Goal: Information Seeking & Learning: Learn about a topic

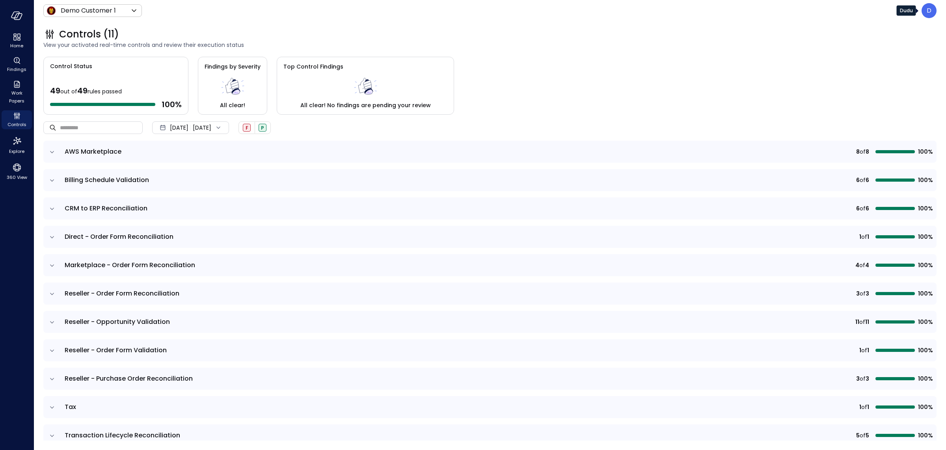
click at [757, 15] on div "D" at bounding box center [929, 10] width 15 height 15
click at [757, 80] on li "Builder" at bounding box center [896, 76] width 78 height 14
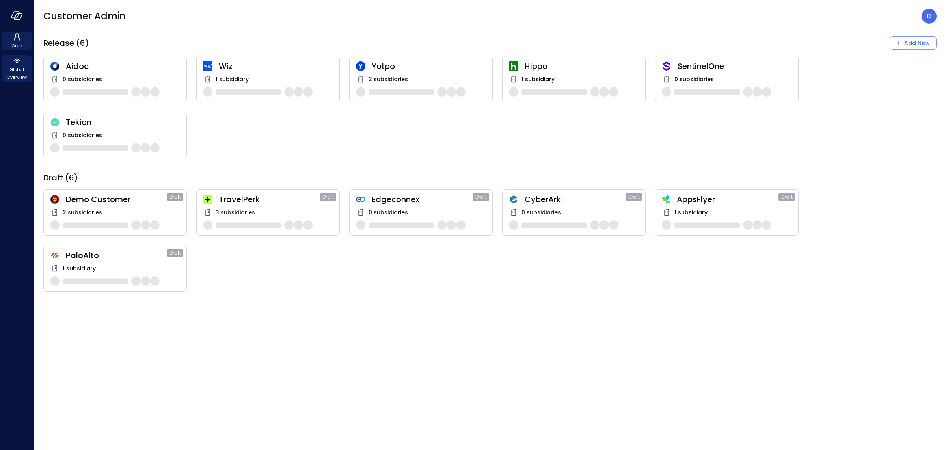
click at [24, 67] on span "Global Overview" at bounding box center [17, 73] width 24 height 16
click at [20, 76] on span "Global Overview" at bounding box center [17, 73] width 24 height 16
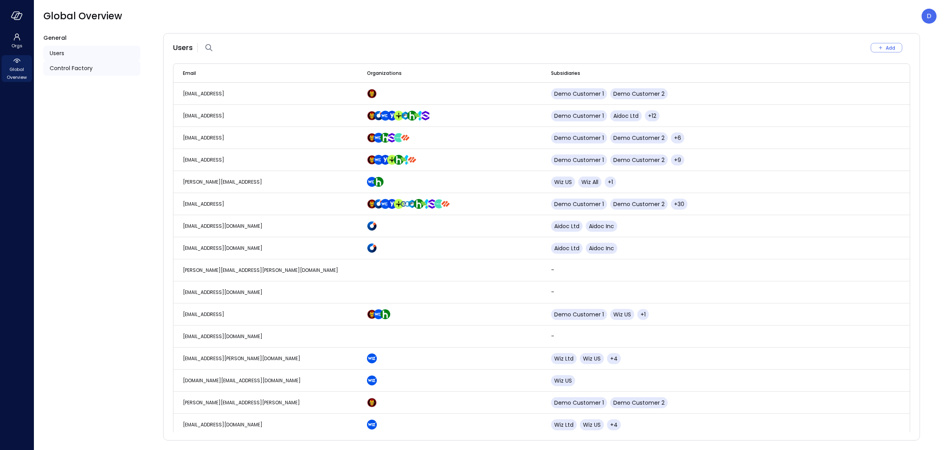
click at [58, 73] on div "Control Factory" at bounding box center [91, 68] width 97 height 15
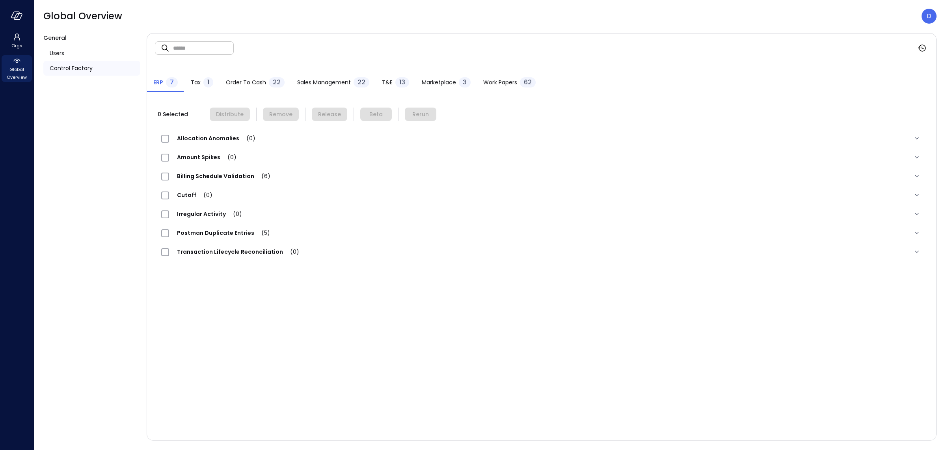
click at [241, 79] on span "Order to Cash" at bounding box center [246, 82] width 40 height 9
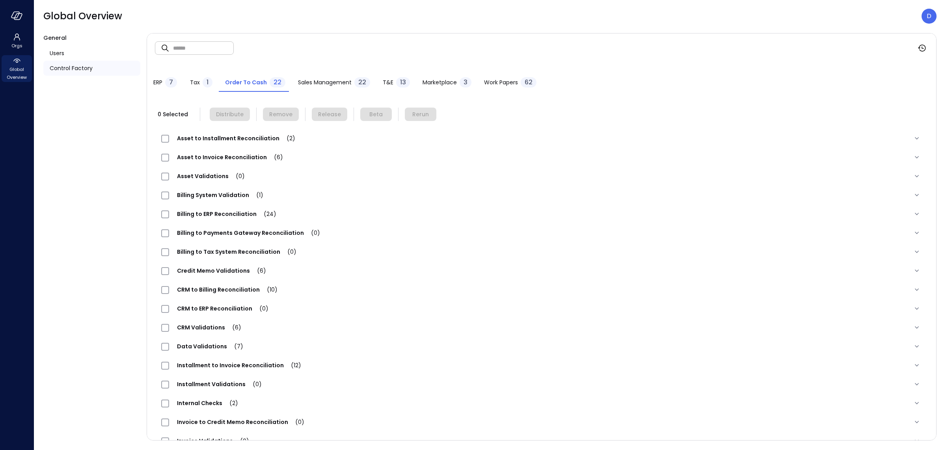
click at [218, 290] on span "CRM to Billing Reconciliation (10)" at bounding box center [227, 290] width 116 height 8
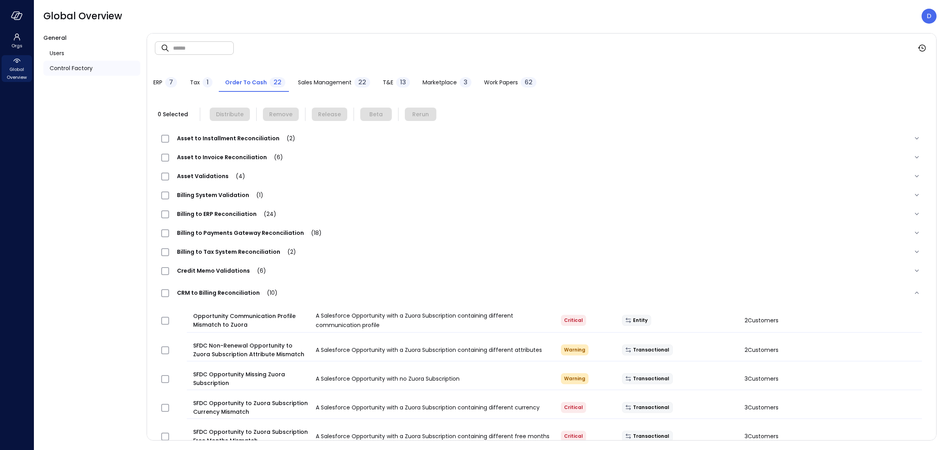
click at [303, 79] on span "Sales Management" at bounding box center [325, 82] width 54 height 9
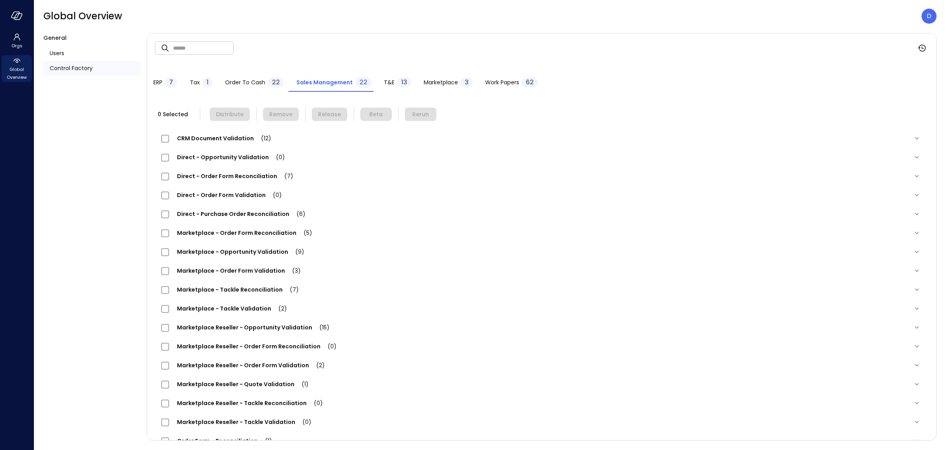
click at [207, 292] on span "Marketplace - Tackle Reconciliation (7)" at bounding box center [238, 290] width 138 height 8
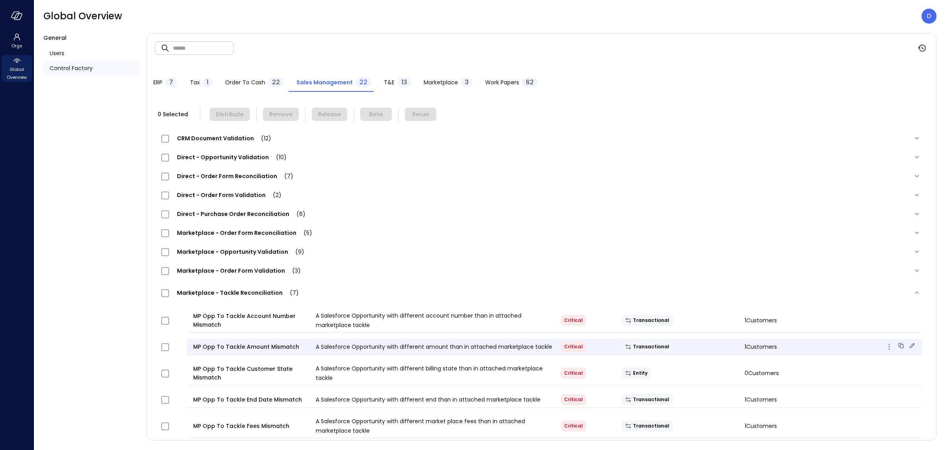
click at [757, 348] on icon at bounding box center [912, 345] width 5 height 5
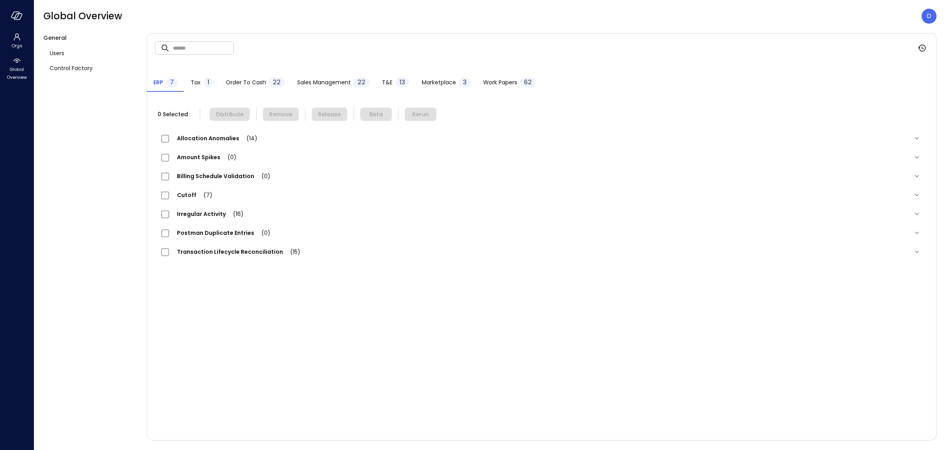
click at [23, 9] on div at bounding box center [17, 16] width 34 height 32
click at [16, 17] on icon "button" at bounding box center [17, 15] width 12 height 9
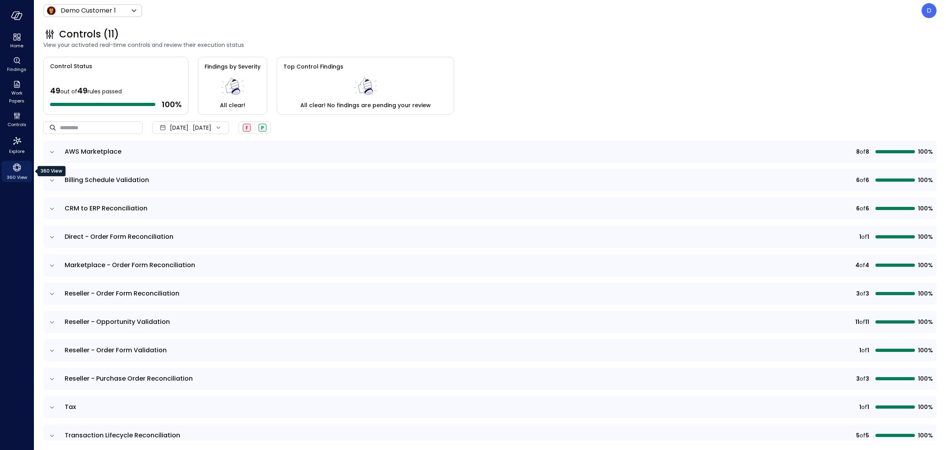
click at [10, 168] on div "360 View" at bounding box center [17, 171] width 30 height 21
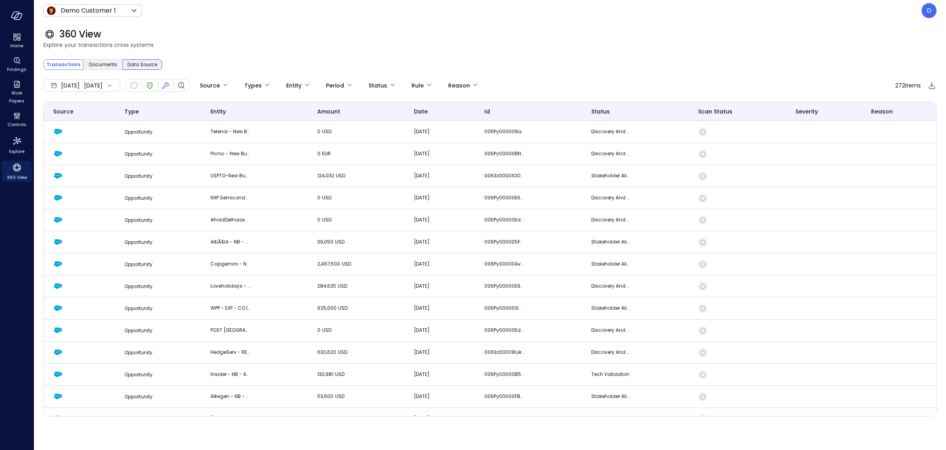
click at [137, 66] on span "Data Source" at bounding box center [142, 65] width 30 height 8
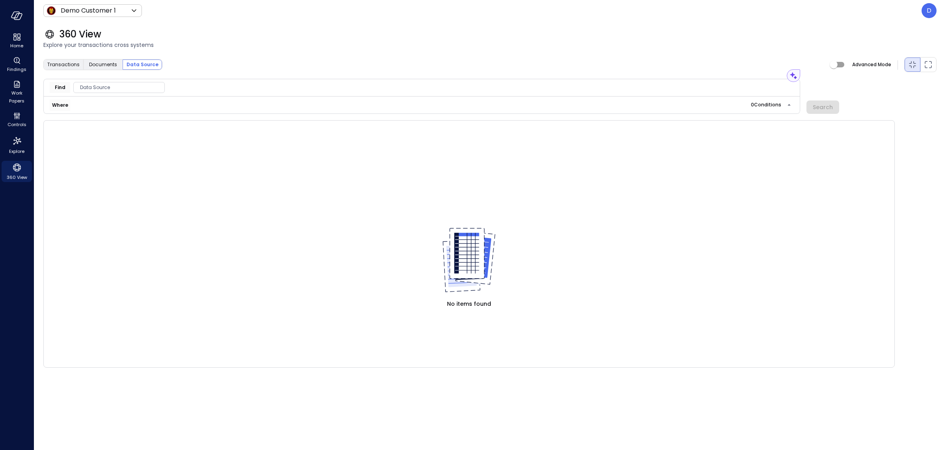
click at [121, 92] on div "Data Source" at bounding box center [118, 87] width 91 height 11
click at [115, 121] on div "CRM" at bounding box center [116, 121] width 84 height 14
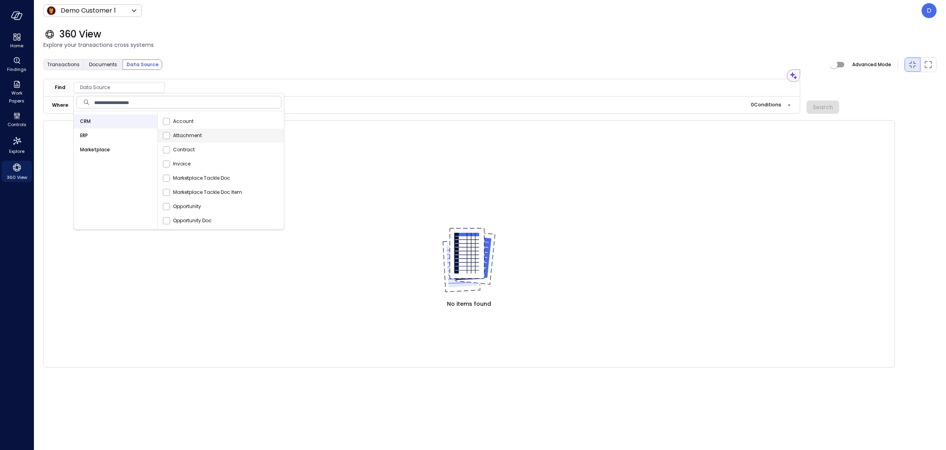
click at [187, 129] on div "Attachment" at bounding box center [222, 136] width 123 height 14
click at [171, 137] on span "Attachment" at bounding box center [186, 136] width 32 height 8
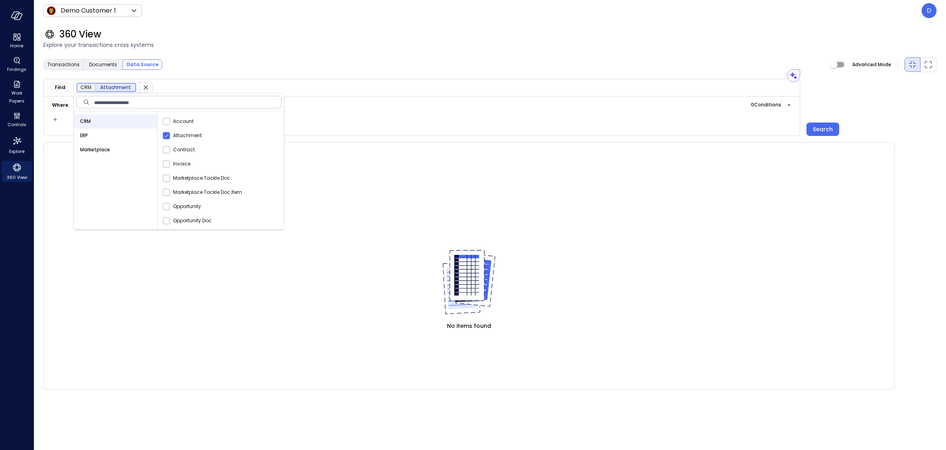
click at [194, 60] on div "Transactions Documents Data Source Advanced Mode" at bounding box center [489, 65] width 893 height 16
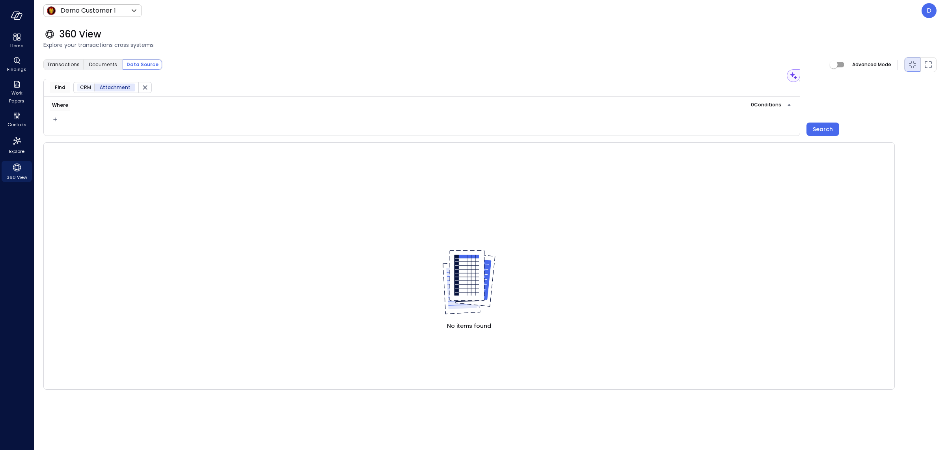
click at [60, 117] on div at bounding box center [56, 119] width 22 height 9
click at [57, 117] on icon "button" at bounding box center [55, 119] width 8 height 9
click at [70, 133] on li "Condition" at bounding box center [70, 133] width 39 height 9
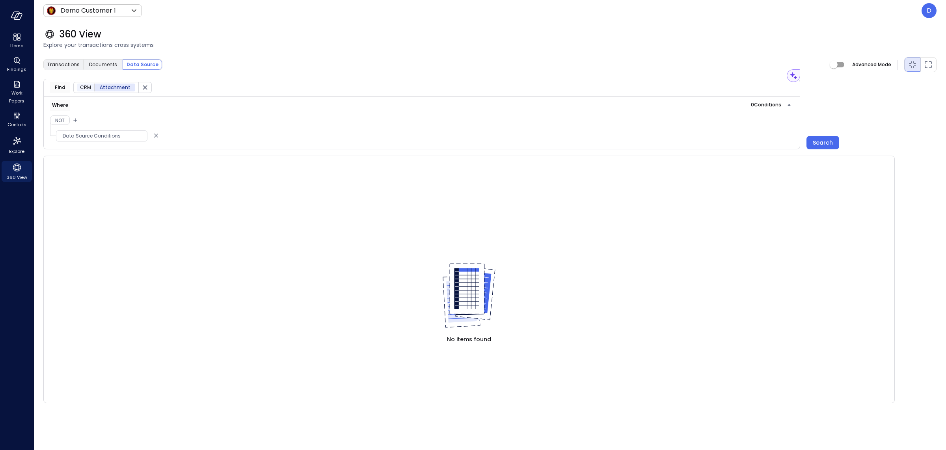
click at [92, 136] on span "Data Source Conditions" at bounding box center [101, 136] width 91 height 8
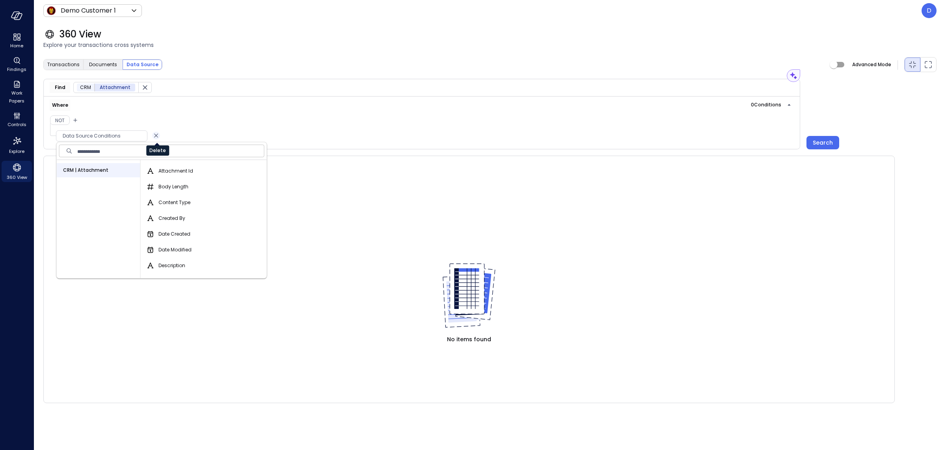
click at [155, 137] on icon "Delete" at bounding box center [156, 135] width 8 height 9
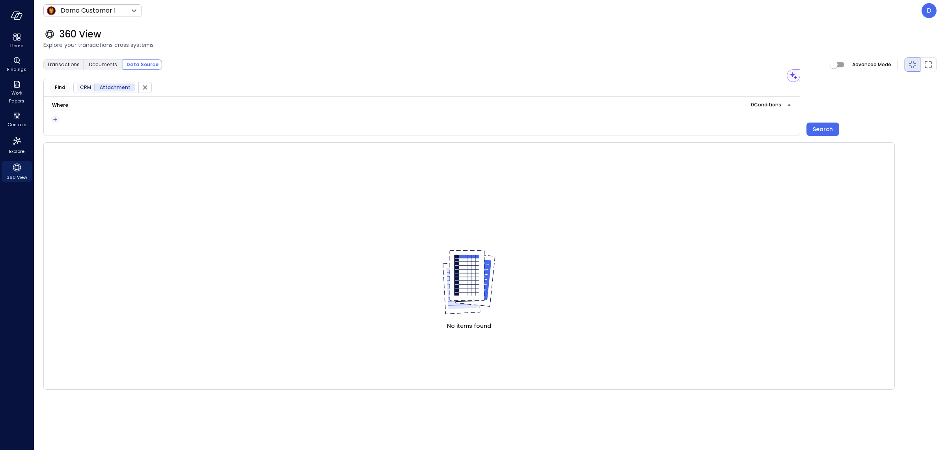
click at [55, 121] on icon "button" at bounding box center [55, 119] width 8 height 9
click at [64, 136] on li "Condition" at bounding box center [70, 133] width 39 height 9
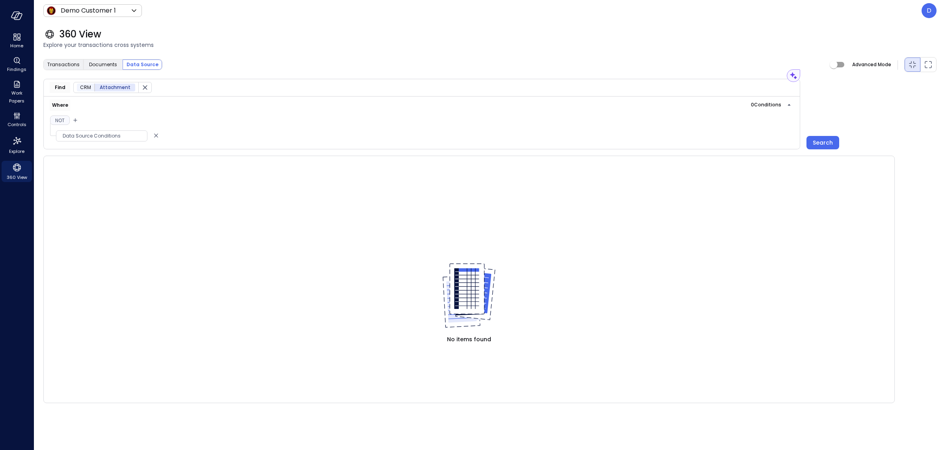
click at [59, 121] on button "Not" at bounding box center [60, 120] width 20 height 9
click at [61, 125] on button "Not" at bounding box center [60, 120] width 21 height 9
click at [124, 137] on span "Data Source Conditions" at bounding box center [101, 136] width 91 height 8
click at [104, 118] on div "Not" at bounding box center [105, 120] width 120 height 10
click at [155, 140] on div "Delete" at bounding box center [157, 148] width 23 height 16
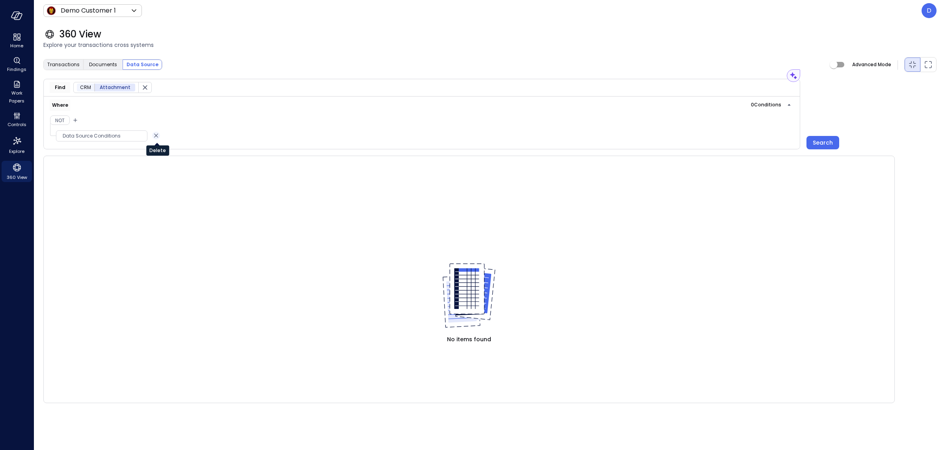
click at [157, 134] on icon "Delete" at bounding box center [156, 135] width 8 height 9
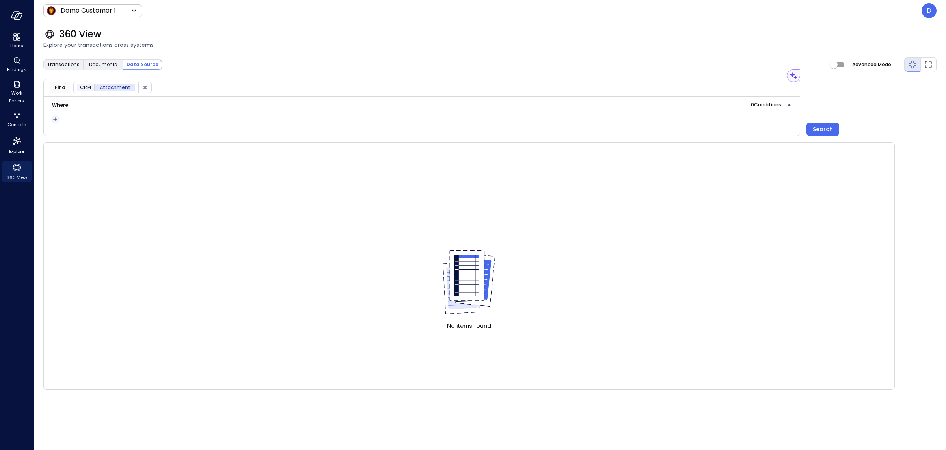
click at [57, 117] on icon "button" at bounding box center [55, 119] width 8 height 9
click at [69, 130] on li "Condition" at bounding box center [70, 133] width 39 height 9
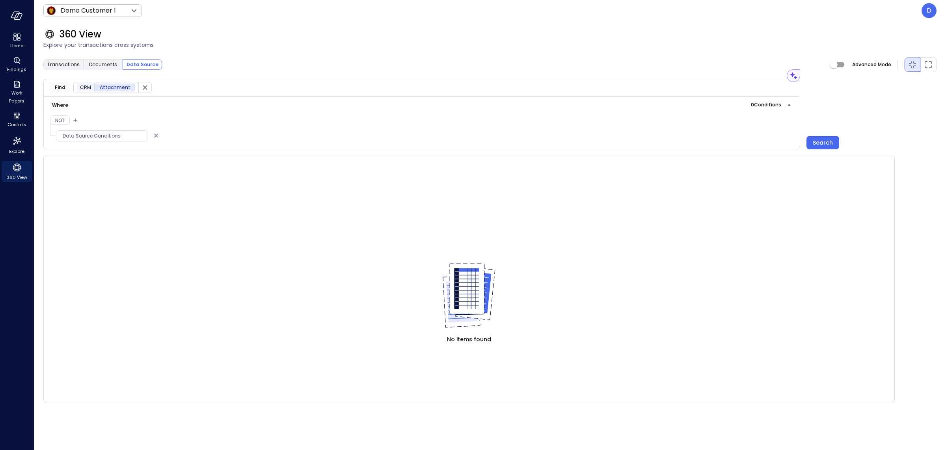
click at [77, 137] on span "Data Source Conditions" at bounding box center [101, 136] width 91 height 8
click at [161, 182] on label "Body Length" at bounding box center [167, 186] width 43 height 9
click at [155, 182] on button "Body Length" at bounding box center [150, 186] width 9 height 9
click at [211, 135] on input "number" at bounding box center [216, 135] width 54 height 11
click at [186, 135] on icon "button" at bounding box center [189, 135] width 6 height 9
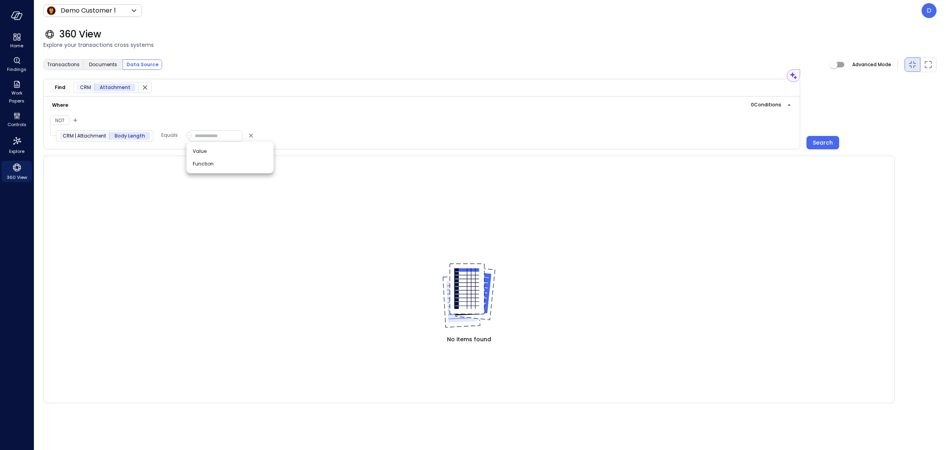
click at [132, 142] on div at bounding box center [473, 225] width 946 height 450
click at [172, 135] on p "Equals" at bounding box center [169, 135] width 17 height 8
click at [186, 138] on div at bounding box center [473, 225] width 946 height 450
click at [186, 138] on icon "button" at bounding box center [189, 135] width 6 height 9
click at [165, 89] on div at bounding box center [473, 225] width 946 height 450
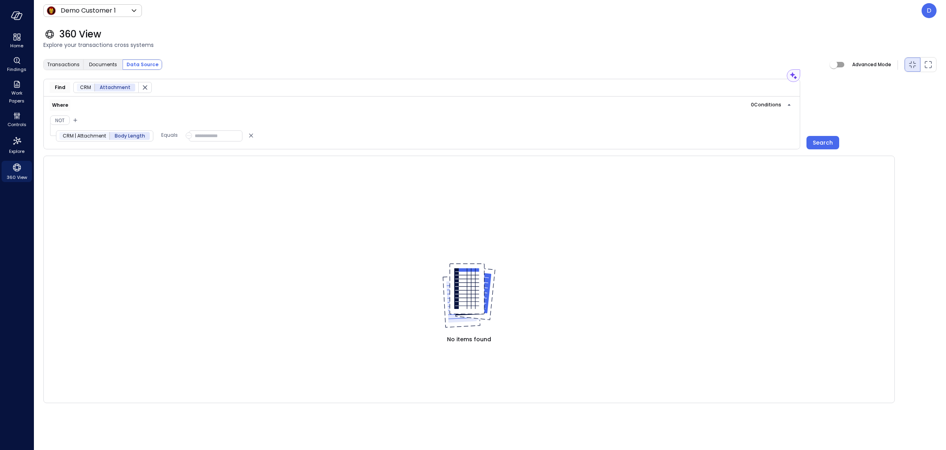
click at [162, 89] on div "Find CRM Attachment" at bounding box center [421, 87] width 757 height 17
click at [146, 86] on button "button" at bounding box center [145, 87] width 13 height 10
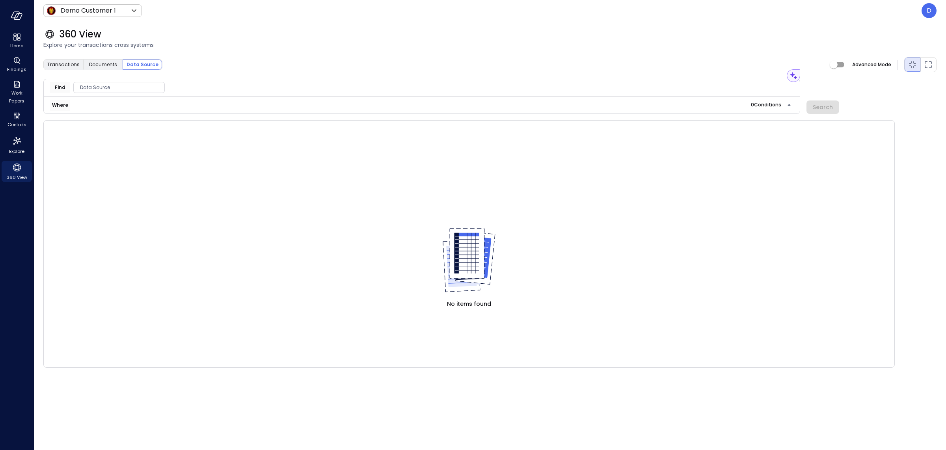
click at [120, 88] on span "Data Source" at bounding box center [119, 88] width 91 height 8
click at [115, 119] on div "CRM" at bounding box center [116, 121] width 84 height 14
click at [106, 136] on div "ERP" at bounding box center [116, 136] width 84 height 14
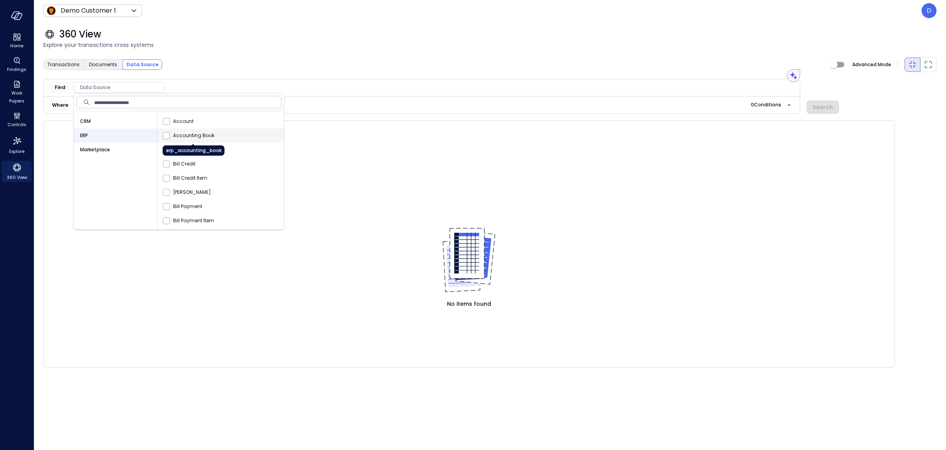
click at [174, 132] on span "Accounting Book" at bounding box center [193, 136] width 41 height 8
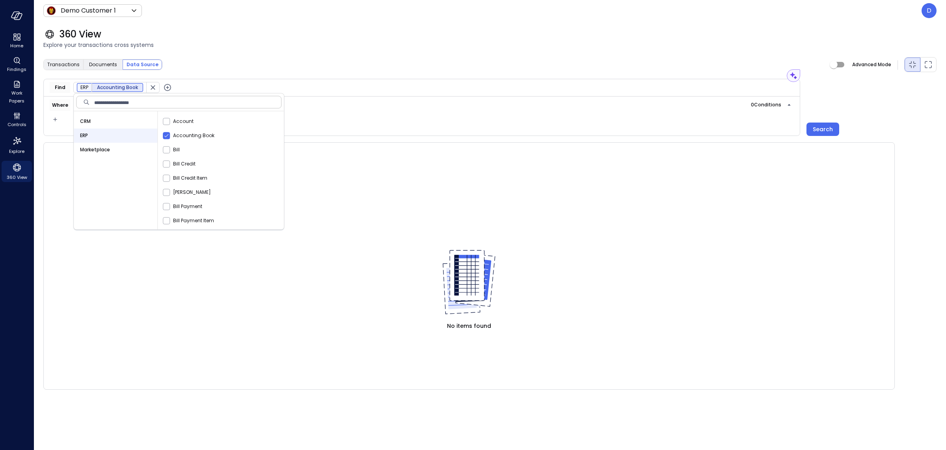
click at [169, 89] on icon "button" at bounding box center [167, 87] width 9 height 9
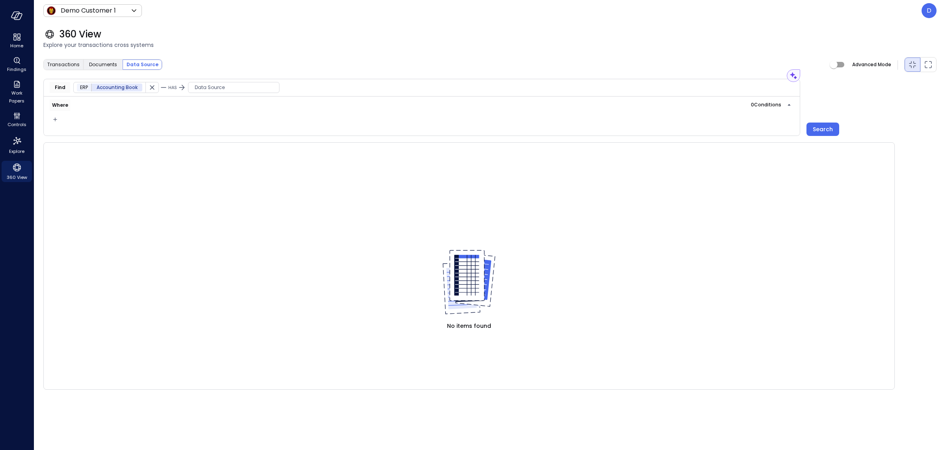
click at [194, 86] on span "Data Source" at bounding box center [233, 88] width 91 height 8
click at [174, 89] on span "HAS" at bounding box center [172, 87] width 9 height 6
click at [184, 102] on icon at bounding box center [187, 102] width 9 height 9
click at [211, 90] on span "Data Source" at bounding box center [233, 88] width 91 height 8
click at [268, 63] on div "Transactions Documents Data Source Advanced Mode" at bounding box center [489, 65] width 893 height 16
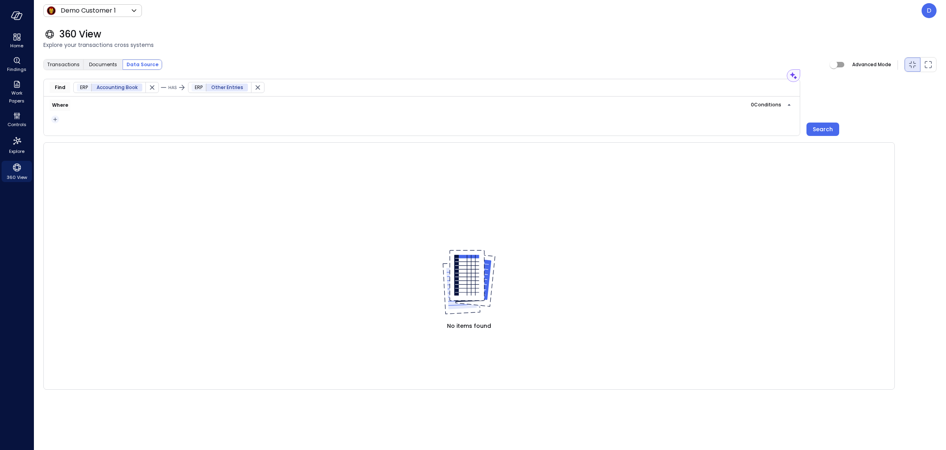
click at [54, 121] on icon "button" at bounding box center [55, 119] width 8 height 9
click at [62, 130] on li "Condition" at bounding box center [70, 133] width 39 height 9
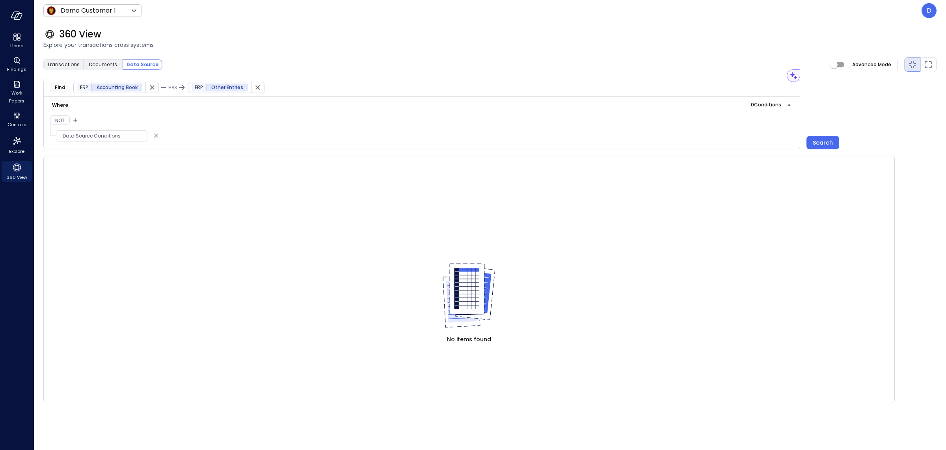
click at [70, 136] on span "Data Source Conditions" at bounding box center [101, 136] width 91 height 8
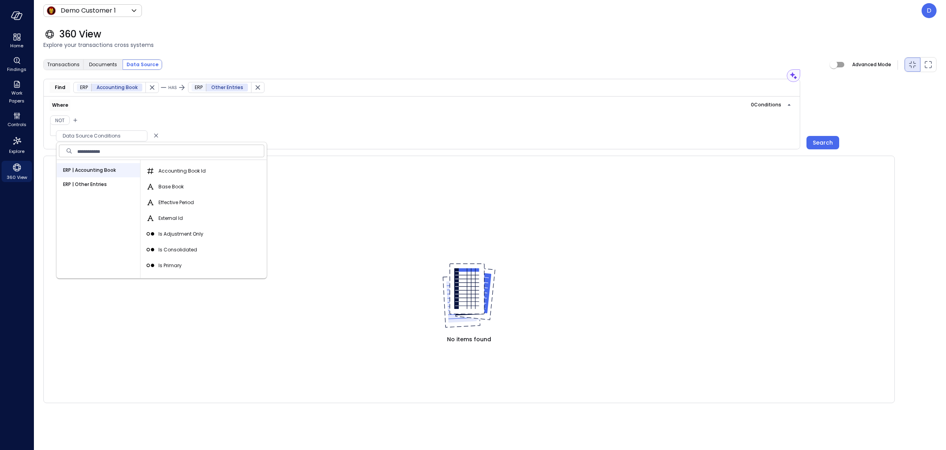
click at [90, 172] on span "ERP | Accounting Book" at bounding box center [89, 170] width 53 height 8
click at [146, 180] on div "Base Book" at bounding box center [205, 187] width 123 height 16
click at [162, 188] on span "Base Book" at bounding box center [170, 187] width 25 height 8
click at [155, 188] on button "Base Book" at bounding box center [150, 186] width 9 height 9
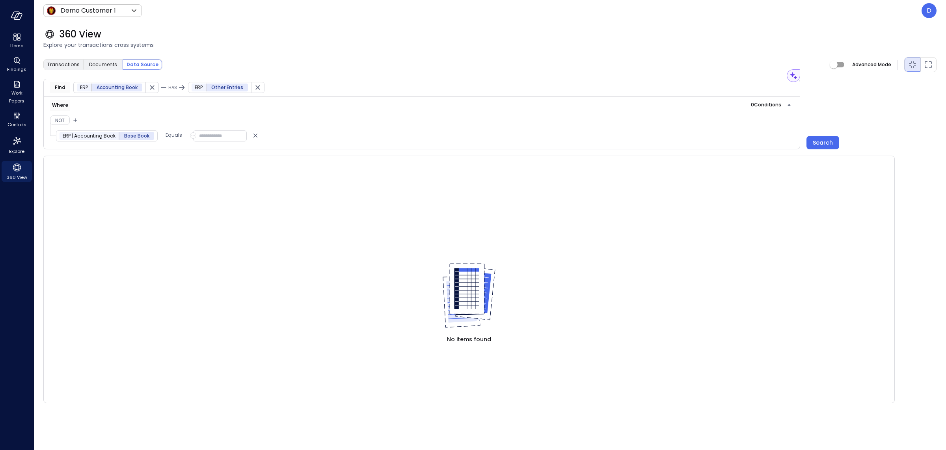
click at [194, 137] on input "text" at bounding box center [220, 135] width 54 height 11
click at [190, 138] on icon "button" at bounding box center [193, 135] width 6 height 9
click at [201, 160] on span "Field" at bounding box center [202, 164] width 11 height 8
click at [211, 138] on span "Data Source Conditions" at bounding box center [239, 136] width 91 height 8
click at [236, 184] on span "ERP | Other Entries" at bounding box center [220, 185] width 44 height 8
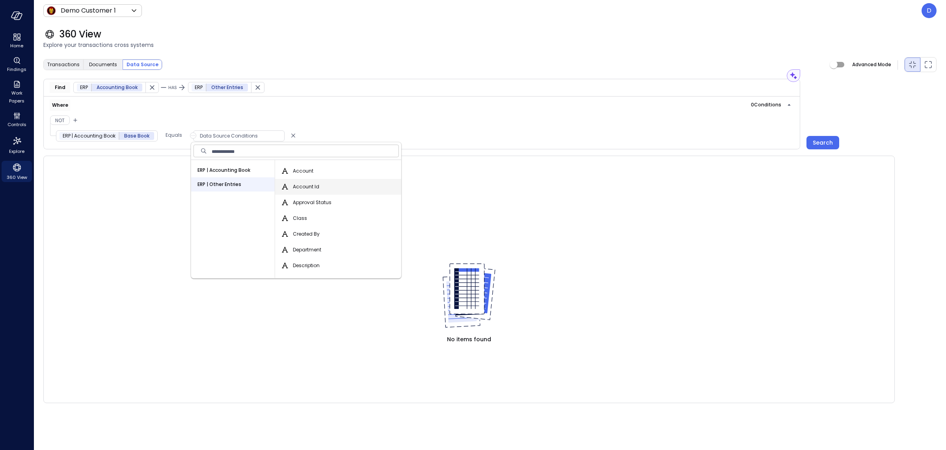
click at [287, 193] on div "Account Id" at bounding box center [339, 187] width 123 height 16
click at [283, 192] on div "Account Id" at bounding box center [339, 187] width 123 height 16
click at [293, 181] on div "Account Id" at bounding box center [339, 187] width 123 height 16
click at [305, 186] on span "Account Id" at bounding box center [306, 187] width 26 height 8
click at [290, 186] on button "Account Id" at bounding box center [284, 186] width 9 height 9
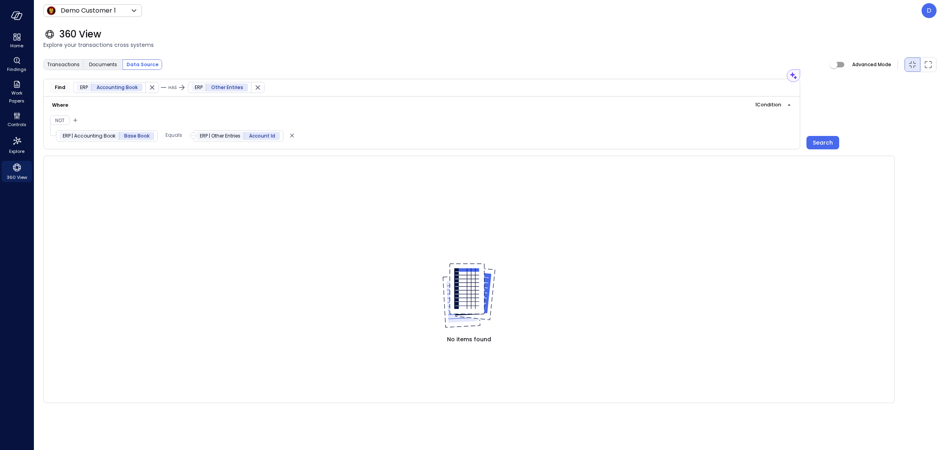
click at [305, 186] on table at bounding box center [469, 195] width 851 height 79
click at [256, 84] on icon "button" at bounding box center [258, 88] width 8 height 8
click at [218, 136] on span "Data Source Conditions" at bounding box center [239, 136] width 91 height 8
click at [308, 183] on span "External Id" at bounding box center [305, 187] width 24 height 8
click at [290, 183] on button "External Id" at bounding box center [284, 186] width 9 height 9
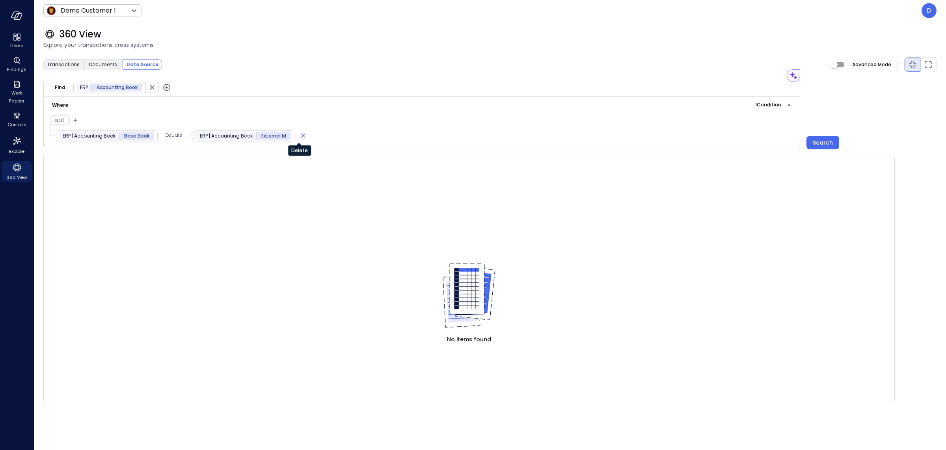
click at [299, 138] on icon "Delete" at bounding box center [303, 135] width 8 height 9
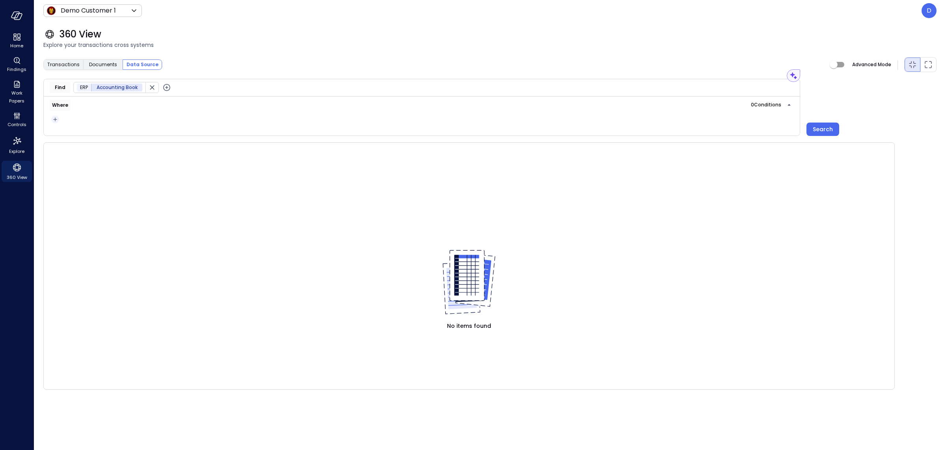
click at [56, 121] on icon "button" at bounding box center [55, 119] width 8 height 9
click at [61, 132] on li "Condition" at bounding box center [70, 133] width 39 height 9
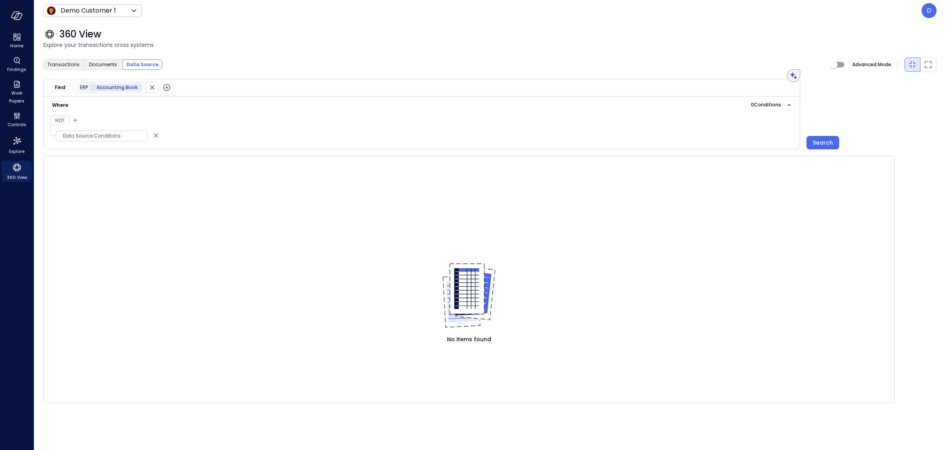
click at [115, 138] on span "Data Source Conditions" at bounding box center [101, 136] width 91 height 8
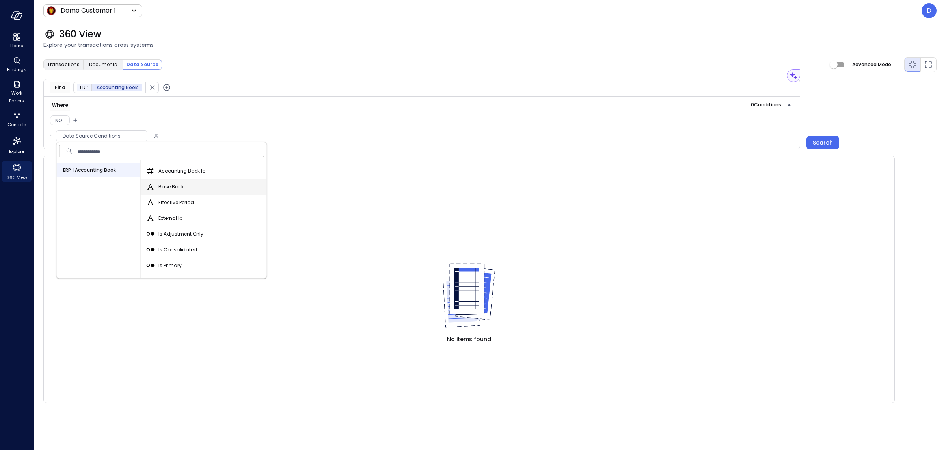
click at [173, 185] on span "Base Book" at bounding box center [170, 187] width 25 height 8
click at [155, 185] on button "Base Book" at bounding box center [150, 186] width 9 height 9
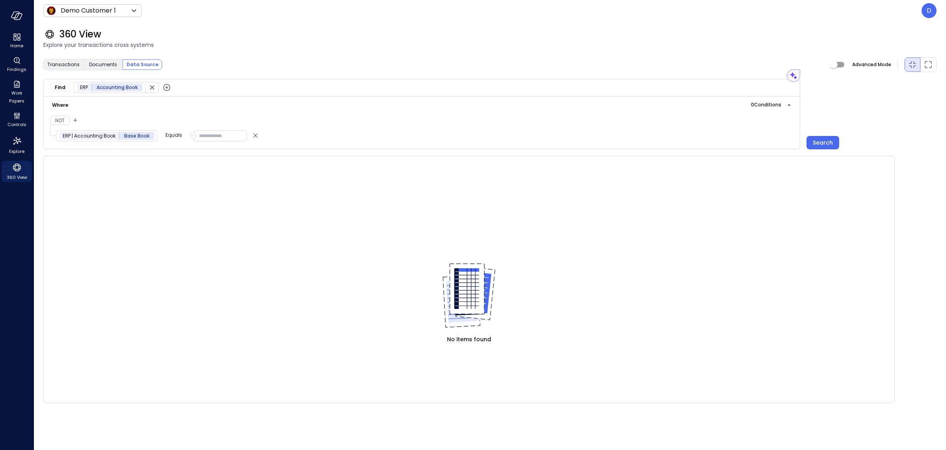
click at [173, 138] on p "Equals" at bounding box center [174, 135] width 17 height 8
click at [192, 138] on div at bounding box center [473, 225] width 946 height 450
click at [191, 138] on icon "button" at bounding box center [193, 135] width 6 height 9
click at [199, 165] on span "Field" at bounding box center [202, 164] width 11 height 8
click at [220, 141] on div "Data Source Conditions" at bounding box center [238, 135] width 91 height 11
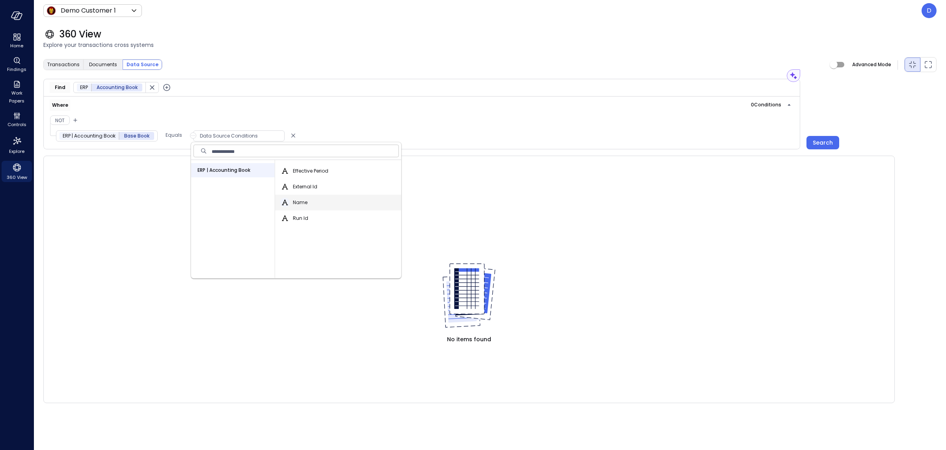
click at [280, 199] on icon "button" at bounding box center [284, 202] width 9 height 9
click at [101, 67] on span "Documents" at bounding box center [103, 65] width 28 height 8
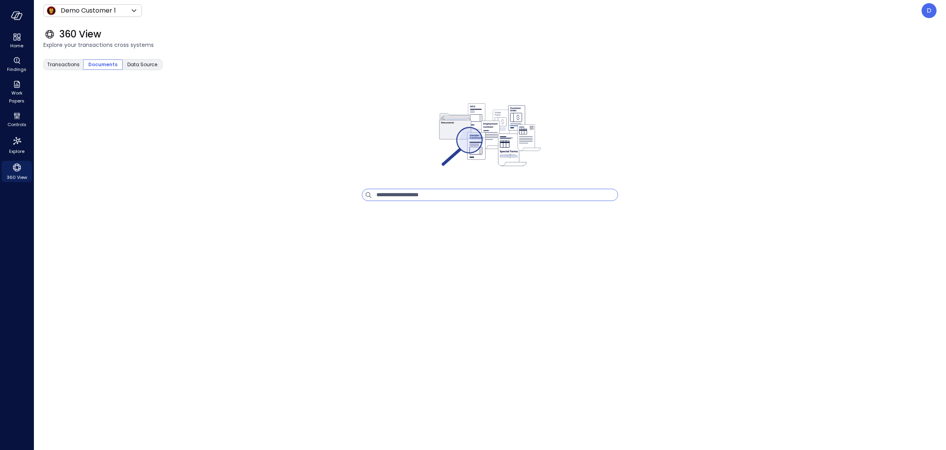
click at [393, 194] on input "text" at bounding box center [497, 194] width 241 height 11
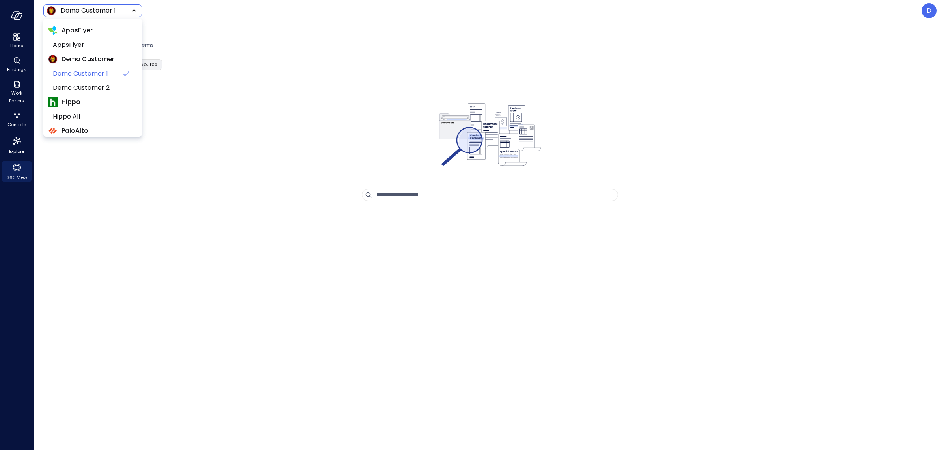
click at [111, 15] on body "Home Findings Work Papers Controls Explore 360 View Demo Customer 1 ***** ​ D 3…" at bounding box center [473, 225] width 946 height 450
click at [100, 88] on li "Wiz US" at bounding box center [92, 84] width 89 height 14
type input "******"
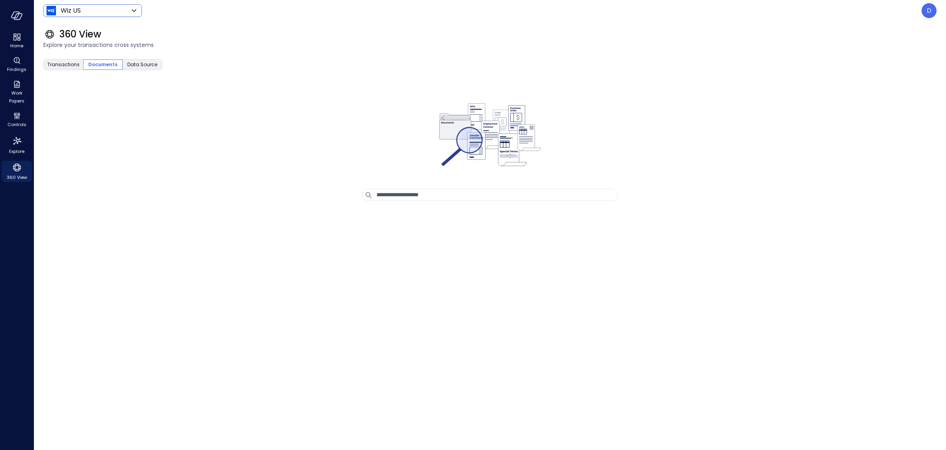
click at [399, 191] on input "text" at bounding box center [497, 194] width 241 height 11
type input "***"
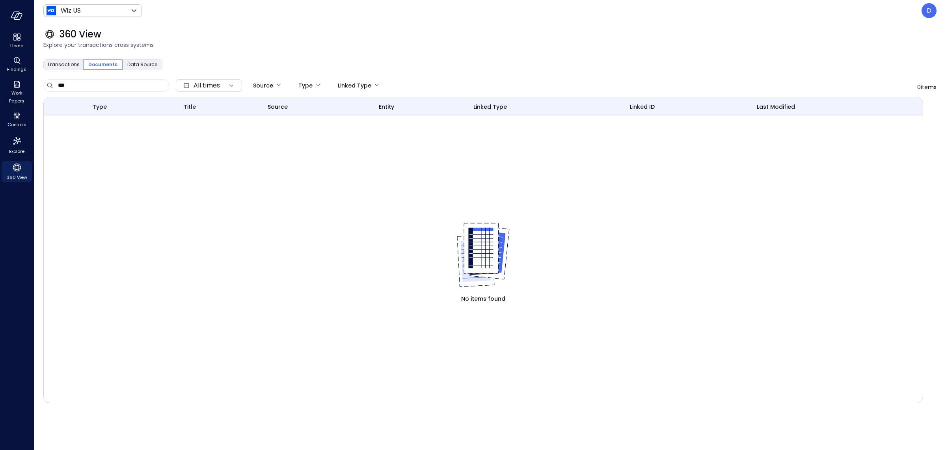
click at [106, 65] on span "Documents" at bounding box center [102, 65] width 29 height 8
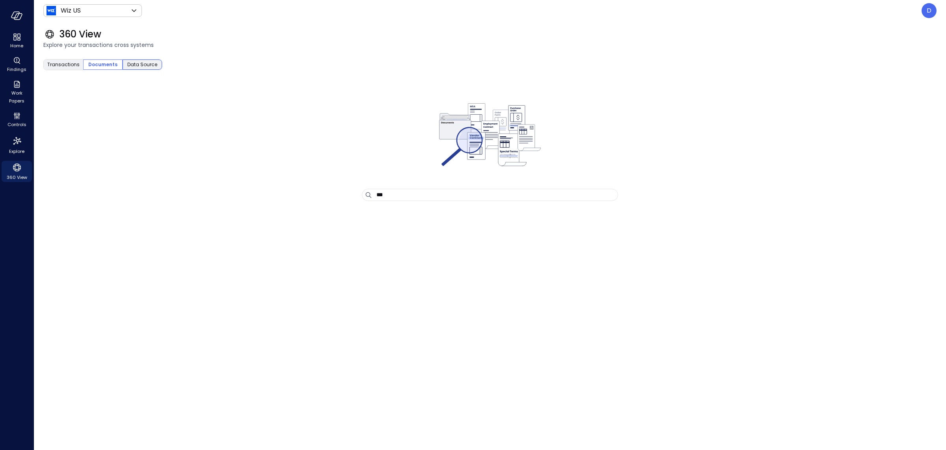
click at [148, 65] on span "Data Source" at bounding box center [142, 65] width 30 height 8
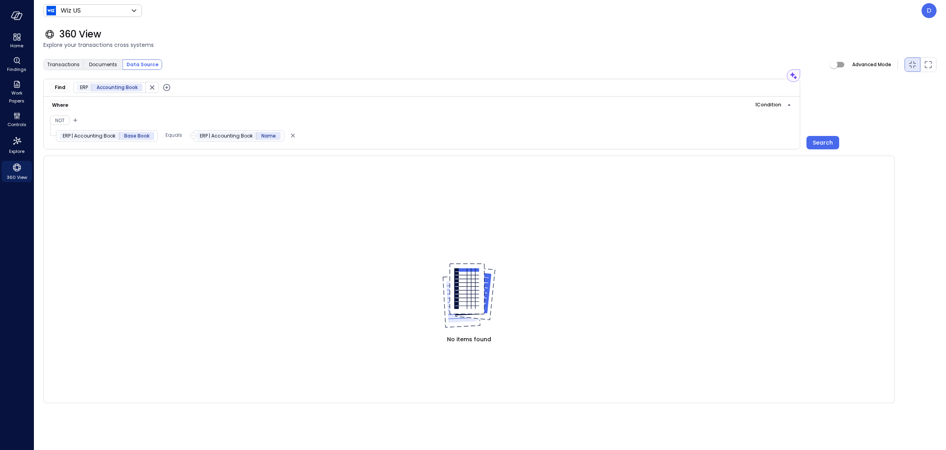
click at [14, 210] on div "Home Findings Work Papers Controls Explore 360 View" at bounding box center [17, 225] width 34 height 450
click at [819, 140] on div "Search" at bounding box center [823, 143] width 20 height 10
